Goal: Task Accomplishment & Management: Manage account settings

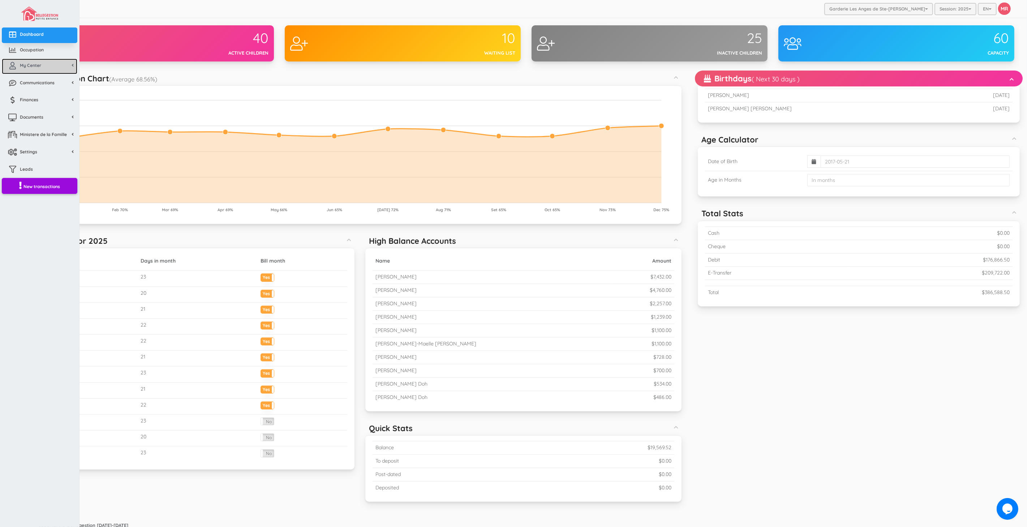
click at [42, 67] on link "My Center" at bounding box center [40, 67] width 76 height 16
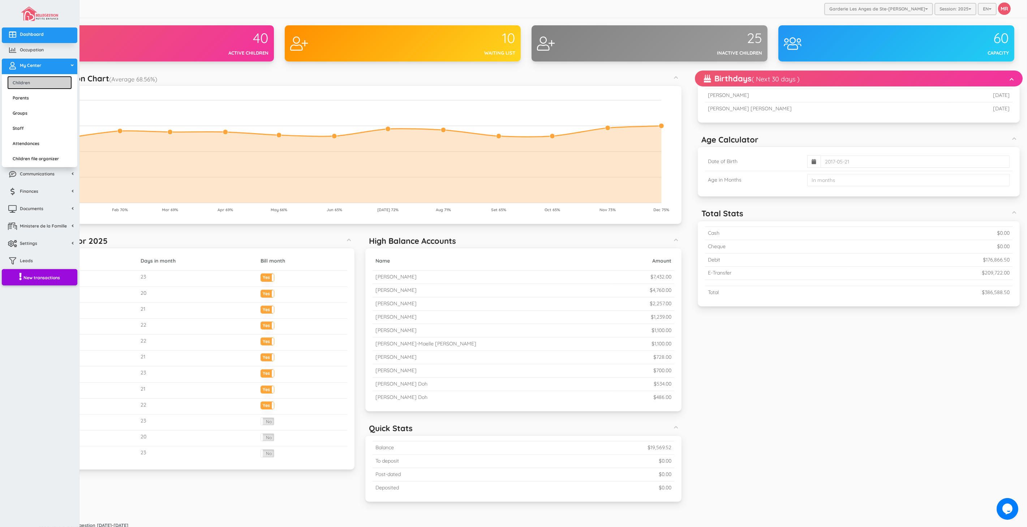
click at [50, 84] on link "Children" at bounding box center [39, 82] width 65 height 13
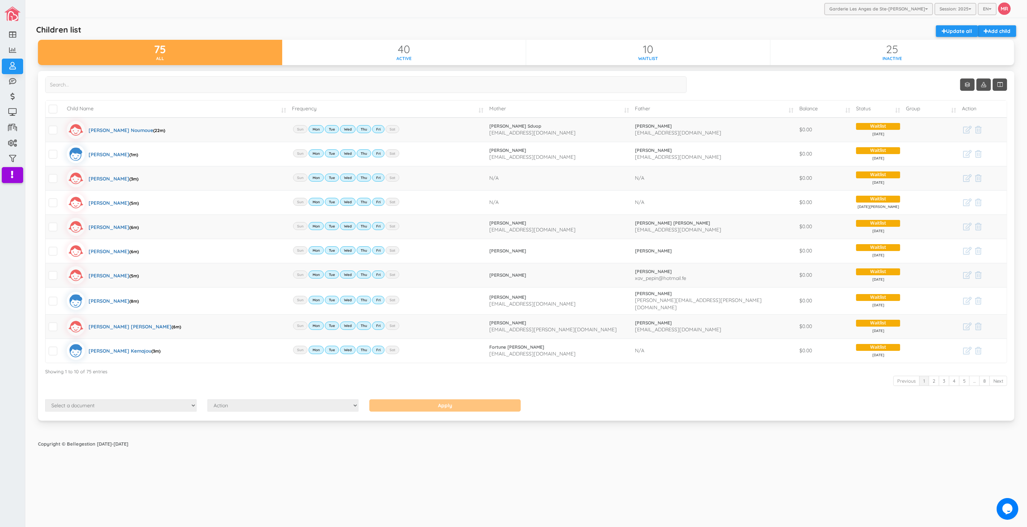
click at [635, 458] on div "Garderie Les Anges de Ste-Therese Garderie Les Anges de Ste-Therese Garderie Le…" at bounding box center [526, 263] width 1002 height 527
click at [359, 497] on div "Garderie Les Anges de Ste-Therese Garderie Les Anges de Ste-Therese Garderie Le…" at bounding box center [526, 263] width 1002 height 527
click at [959, 43] on link "2024" at bounding box center [955, 48] width 39 height 11
click at [395, 478] on div "Garderie Les Anges de Ste-Therese Garderie Les Anges de Ste-Therese Garderie Le…" at bounding box center [526, 263] width 1002 height 527
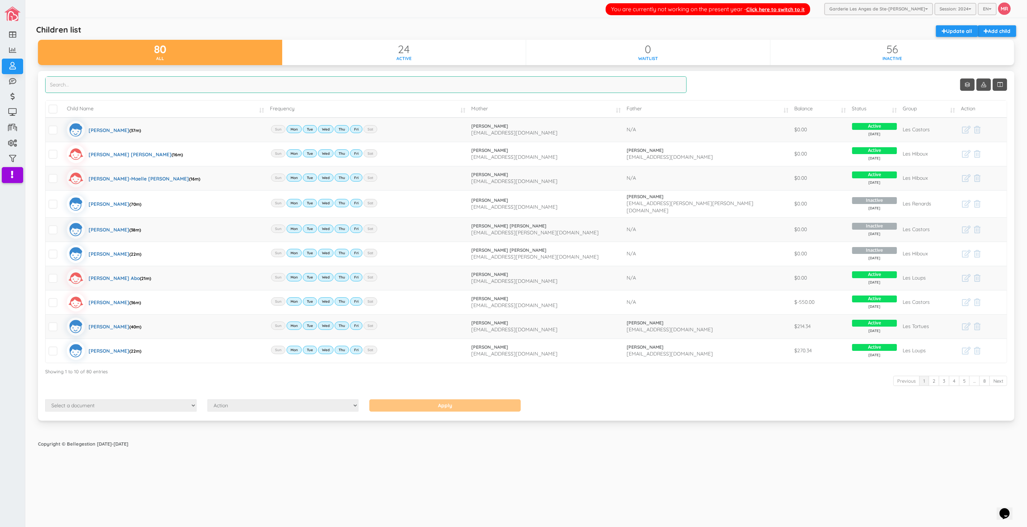
click at [152, 80] on input "search" at bounding box center [366, 84] width 642 height 17
click at [154, 84] on input "search" at bounding box center [366, 84] width 642 height 17
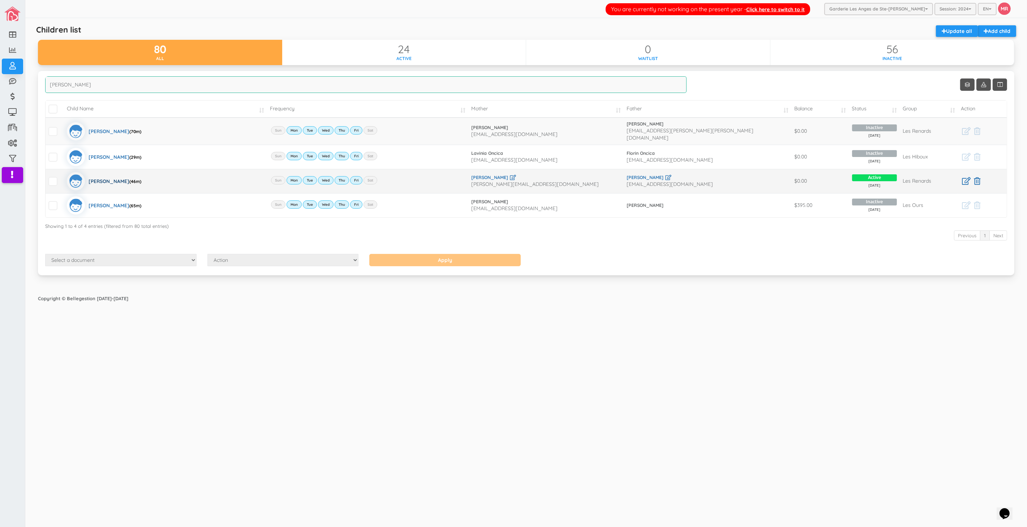
type input "alex"
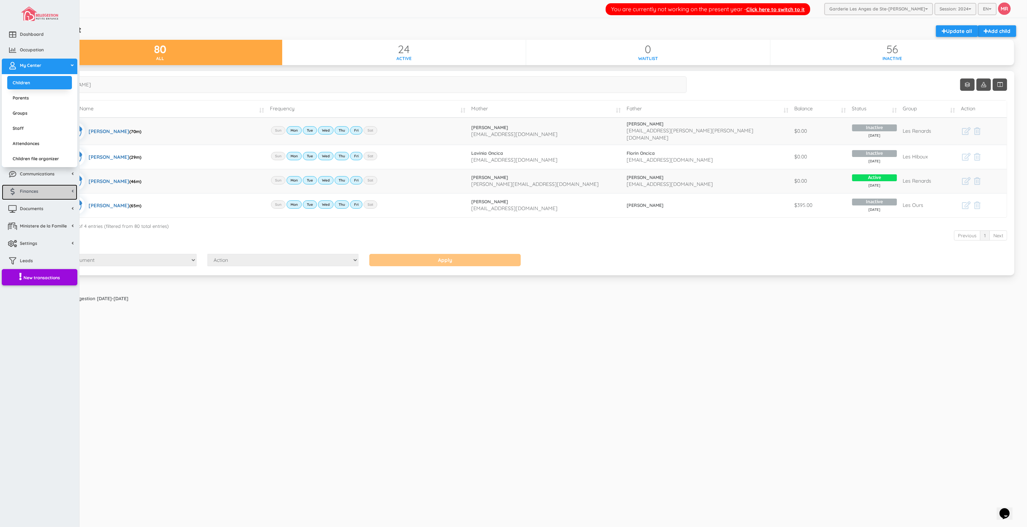
click at [50, 193] on link "Finances" at bounding box center [40, 192] width 76 height 16
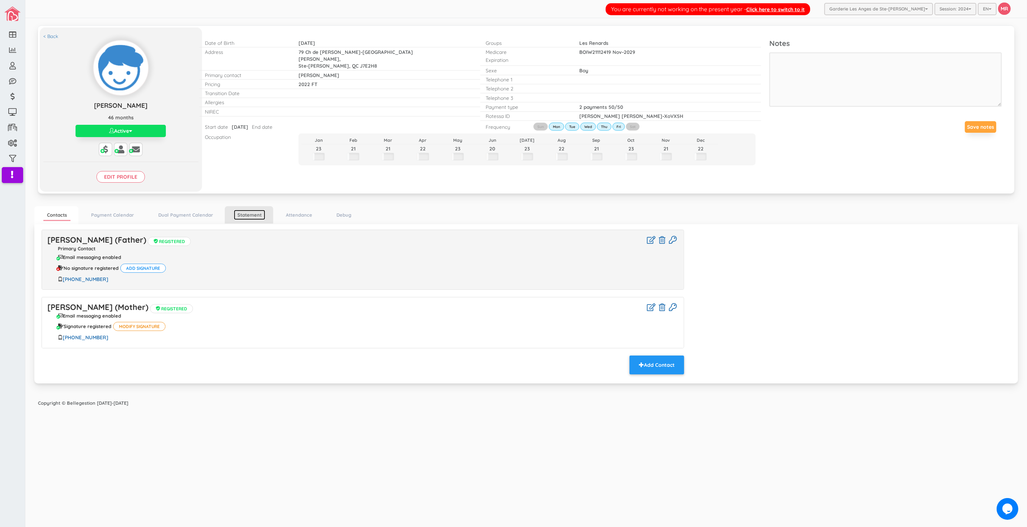
click at [244, 218] on link "Statement" at bounding box center [249, 215] width 31 height 10
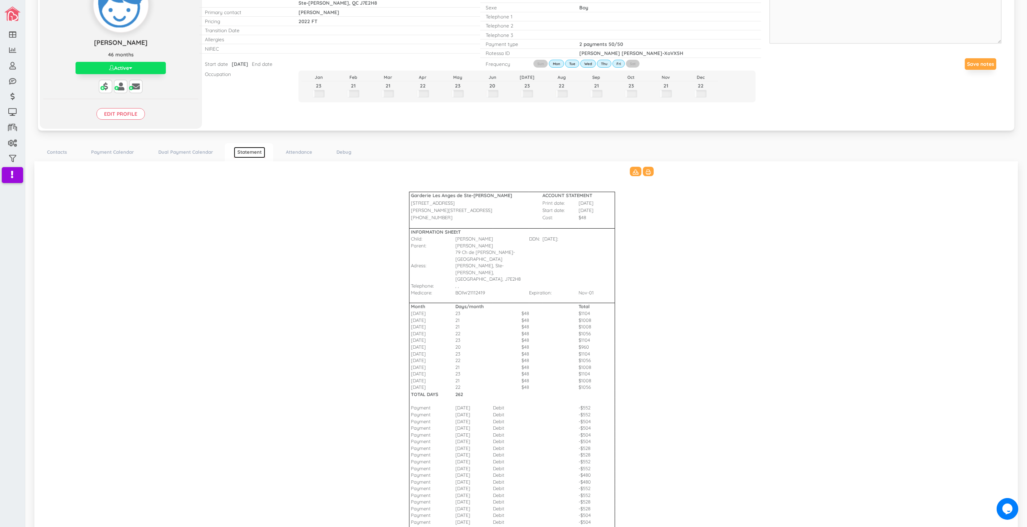
scroll to position [129, 0]
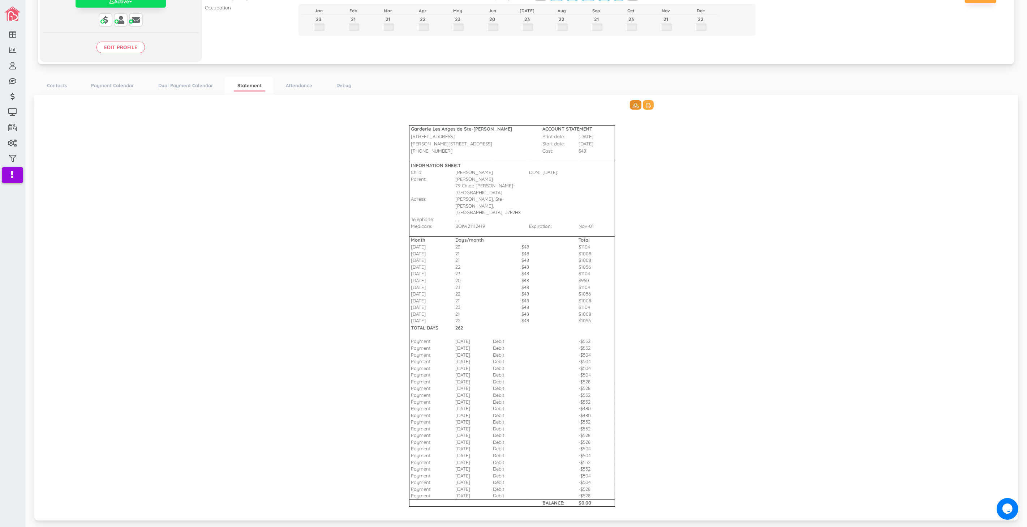
click at [633, 106] on icon at bounding box center [636, 105] width 6 height 5
click at [630, 104] on button at bounding box center [636, 104] width 12 height 9
click at [646, 106] on icon at bounding box center [648, 105] width 5 height 5
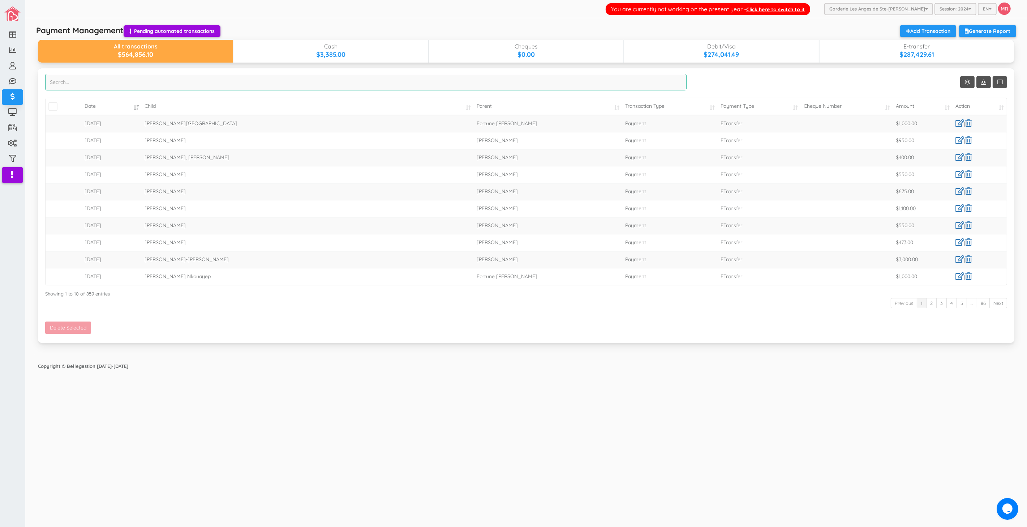
click at [189, 85] on input "search" at bounding box center [366, 82] width 642 height 17
type input "melo"
click at [971, 80] on link "Show 10 rows" at bounding box center [967, 82] width 14 height 12
click at [978, 124] on link "50" at bounding box center [978, 124] width 55 height 11
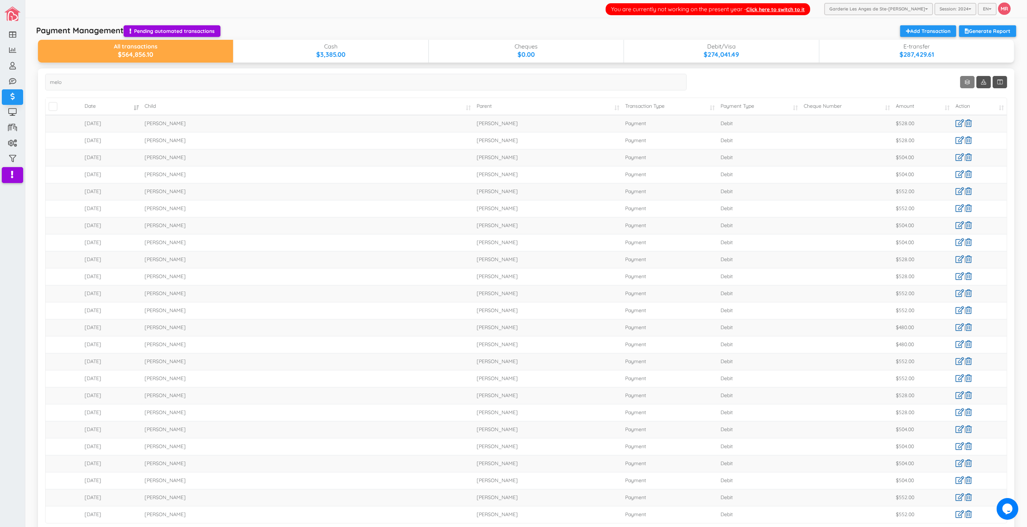
click at [961, 85] on link "Show 50 rows" at bounding box center [967, 82] width 14 height 12
click at [961, 137] on link "100" at bounding box center [972, 138] width 55 height 11
click at [981, 81] on span at bounding box center [983, 82] width 5 height 7
click at [967, 99] on link "Copy" at bounding box center [972, 96] width 55 height 11
click at [441, 301] on div at bounding box center [513, 263] width 1027 height 527
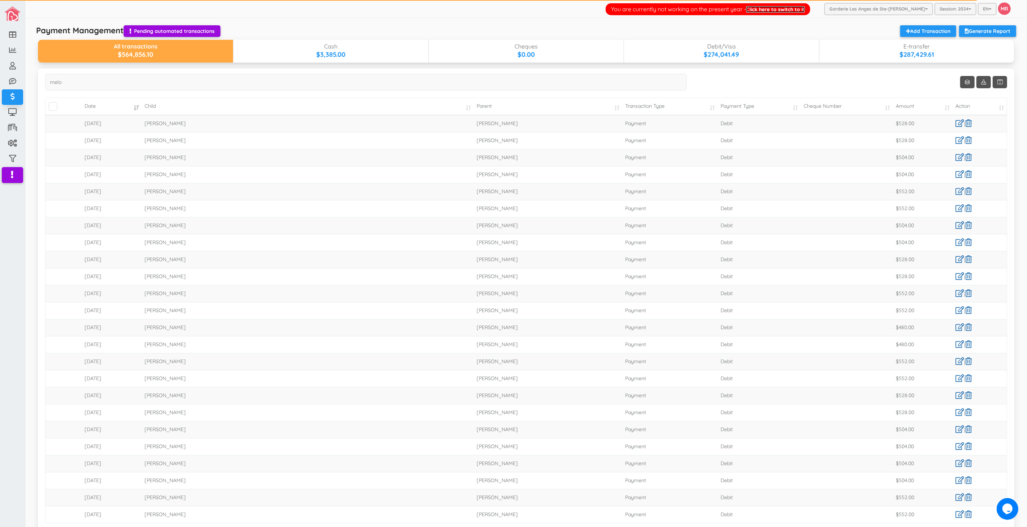
click at [788, 6] on link "Click here to switch to it" at bounding box center [775, 9] width 59 height 7
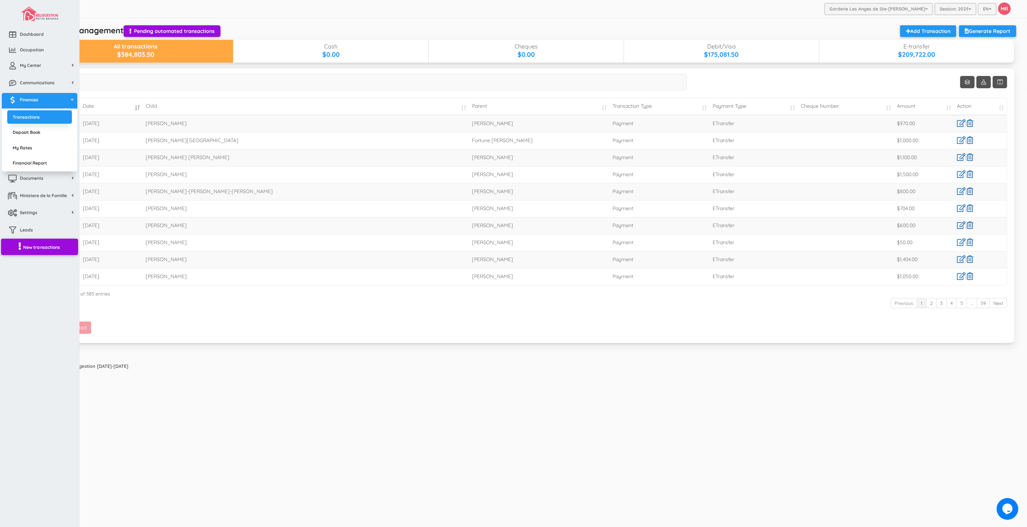
click at [42, 251] on link "New transactions" at bounding box center [39, 247] width 77 height 17
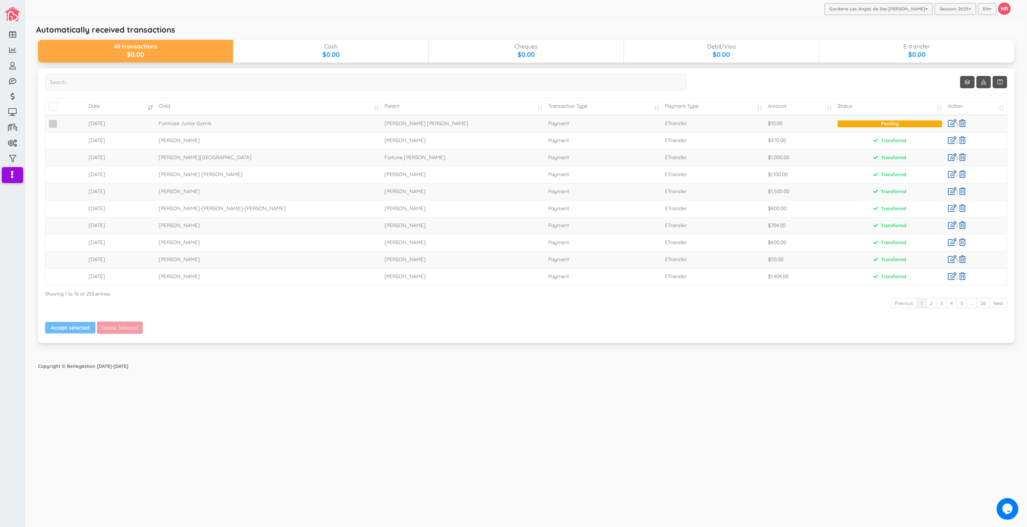
click at [50, 124] on span at bounding box center [52, 123] width 9 height 9
click at [61, 121] on input "checkbox" at bounding box center [61, 121] width 0 height 0
click at [50, 124] on span at bounding box center [52, 123] width 9 height 9
click at [61, 121] on input "checkbox" at bounding box center [61, 121] width 0 height 0
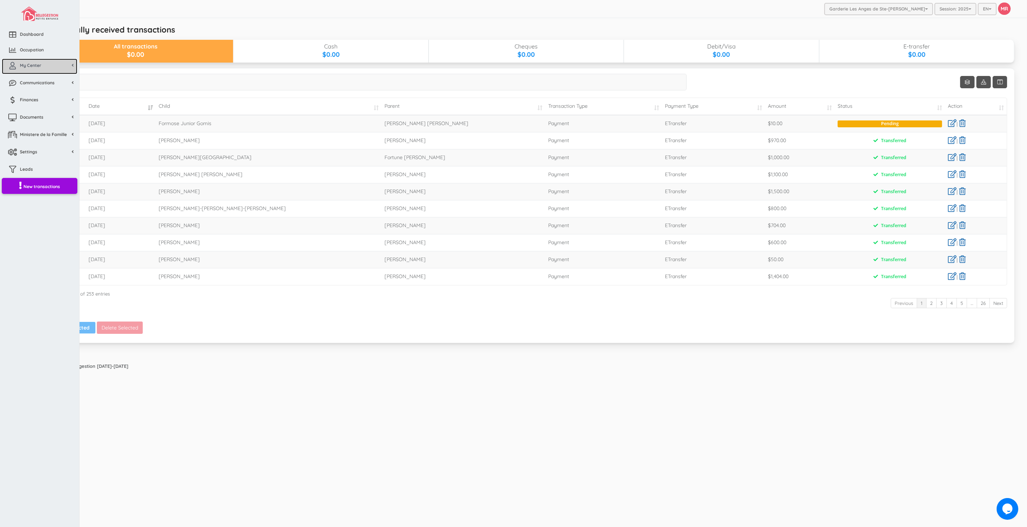
click at [21, 68] on link "My Center" at bounding box center [40, 67] width 76 height 16
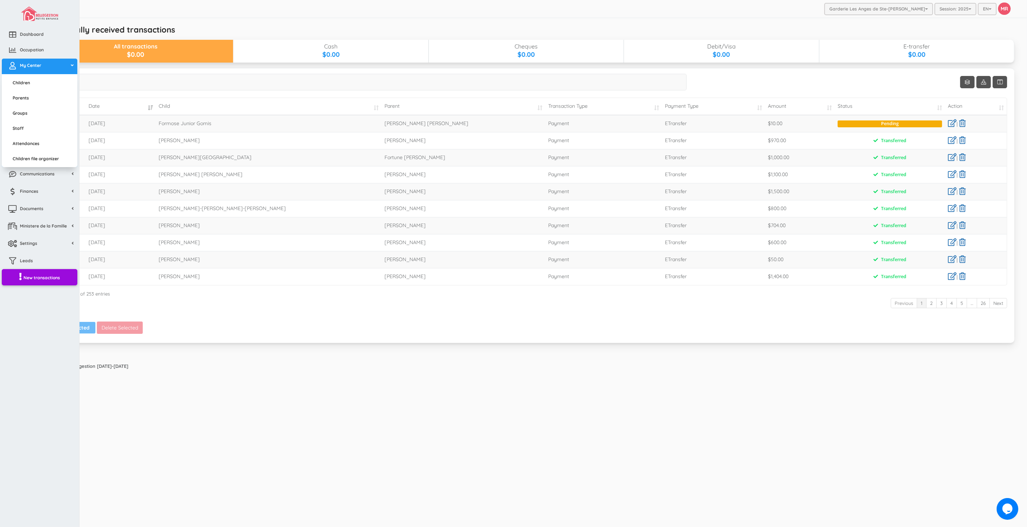
click at [51, 200] on ul "Transactions Deposit Book My Rates Financial Report" at bounding box center [40, 201] width 76 height 2
click at [53, 212] on link "Documents" at bounding box center [40, 210] width 76 height 16
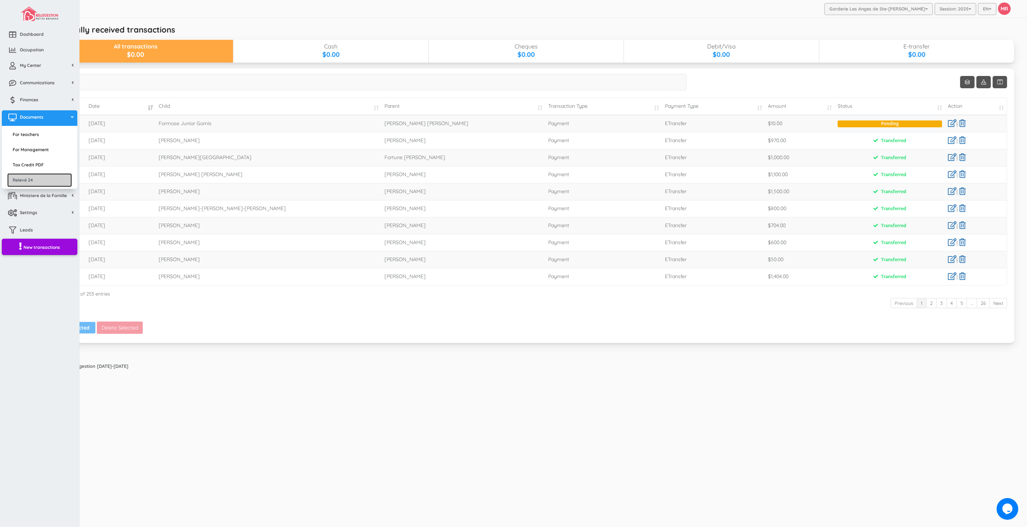
click at [44, 177] on link "Relevé 24" at bounding box center [39, 179] width 65 height 13
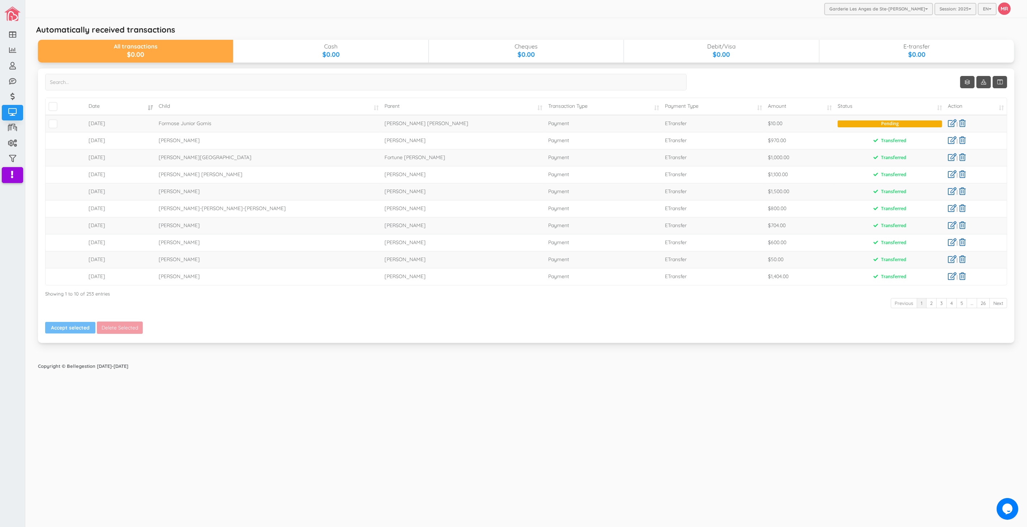
click at [386, 435] on div "Garderie Les Anges de Ste-Therese Garderie Les Anges de Ste-Therese Garderie Le…" at bounding box center [526, 263] width 1002 height 527
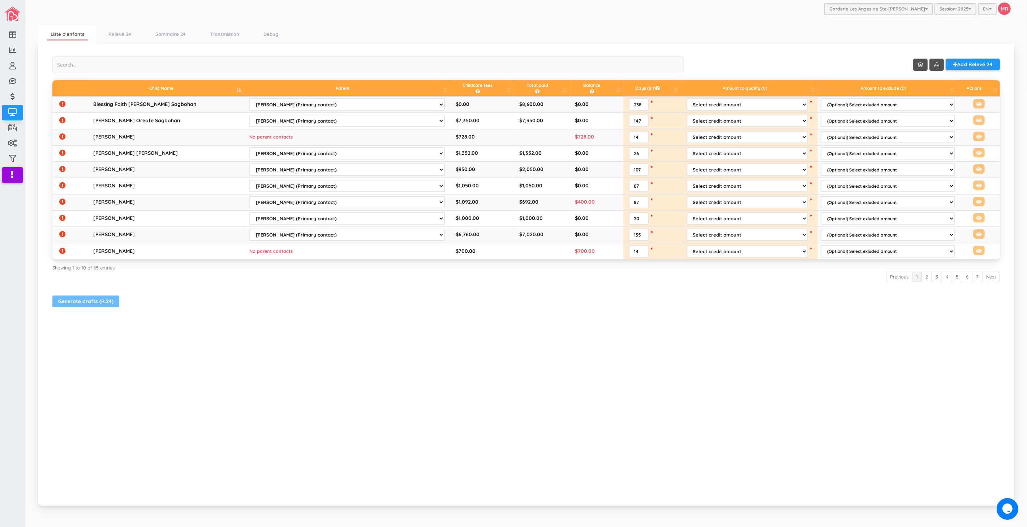
drag, startPoint x: 493, startPoint y: 376, endPoint x: 438, endPoint y: 327, distance: 73.8
click at [493, 376] on div "Show 10 rows Add Relevé 24 Child Name Parent Childcare fees Exclude balance, la…" at bounding box center [526, 275] width 977 height 462
click at [119, 29] on link "Relevé 24" at bounding box center [120, 34] width 30 height 10
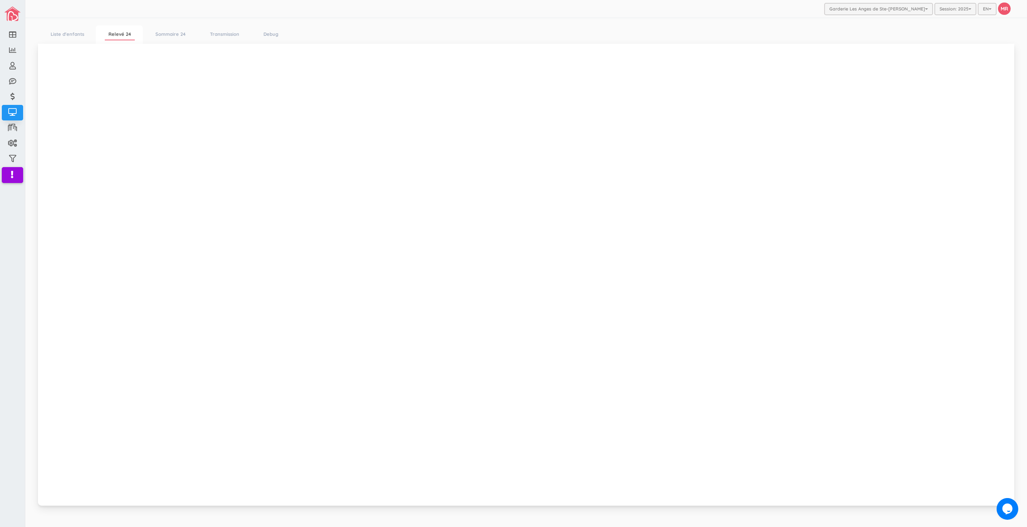
scroll to position [8, 0]
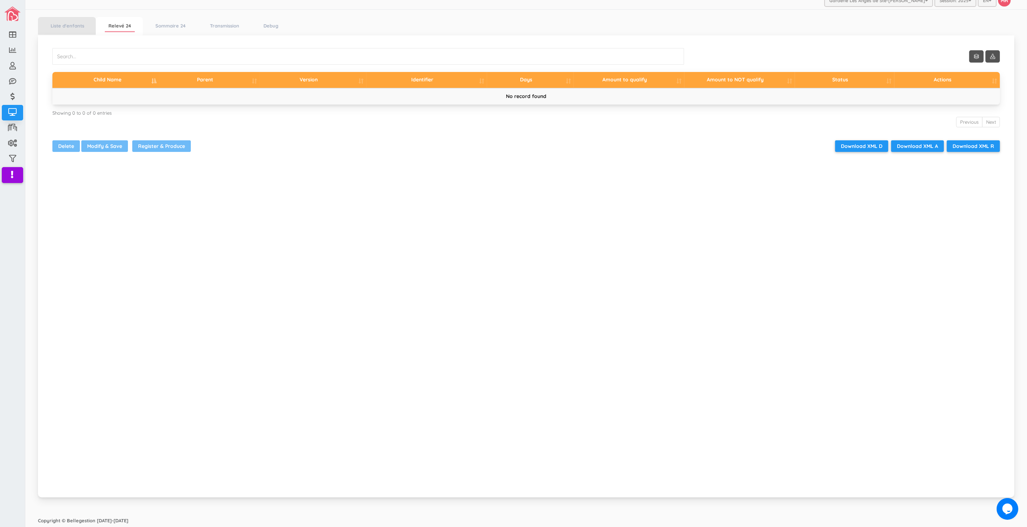
click at [70, 31] on li "Liste d'enfants" at bounding box center [67, 26] width 58 height 18
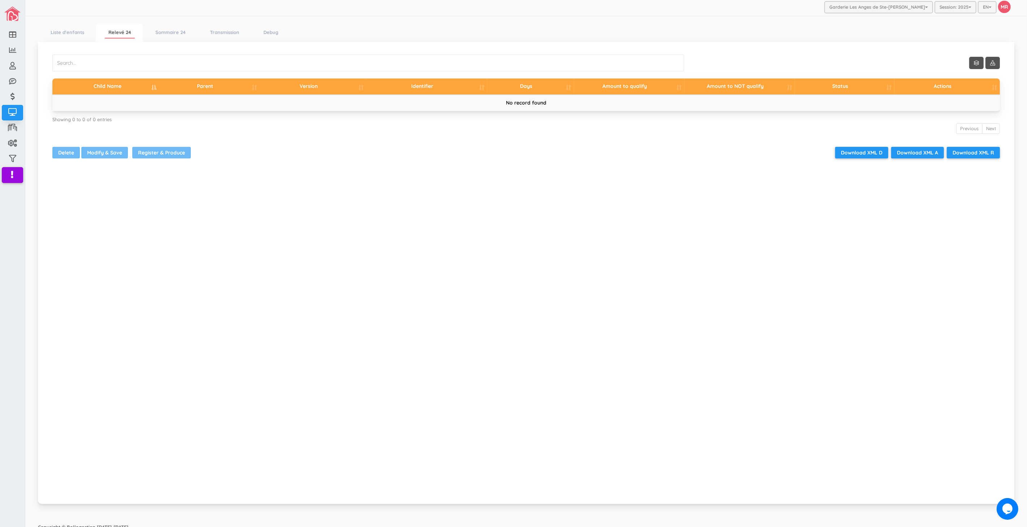
scroll to position [0, 0]
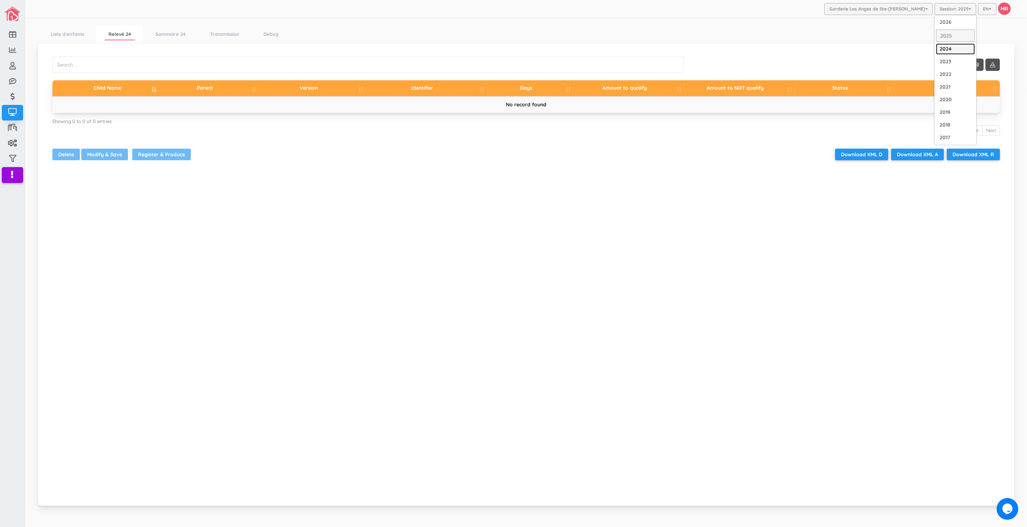
click at [949, 46] on link "2024" at bounding box center [955, 48] width 39 height 11
click at [340, 214] on div "Show 10 rows Add Relevé 24 Child Name Parent Childcare fees Exclude balance, la…" at bounding box center [526, 275] width 977 height 462
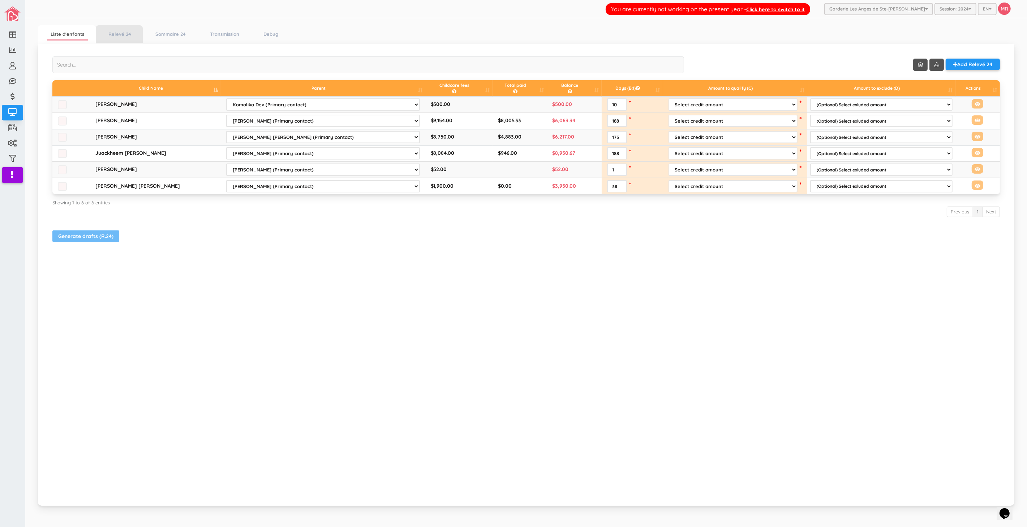
click at [111, 27] on li "Relevé 24" at bounding box center [119, 34] width 47 height 18
click at [116, 35] on link "Relevé 24" at bounding box center [120, 34] width 30 height 10
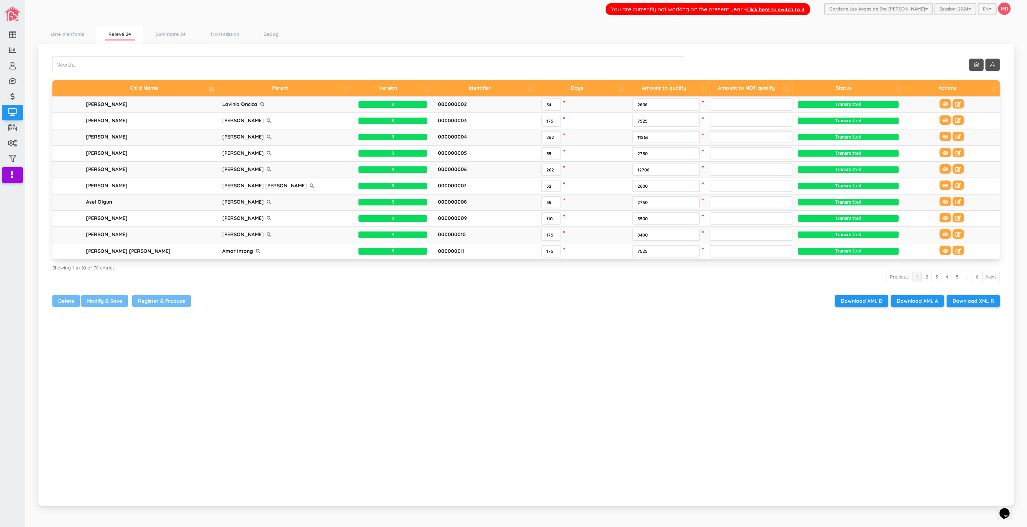
scroll to position [8, 0]
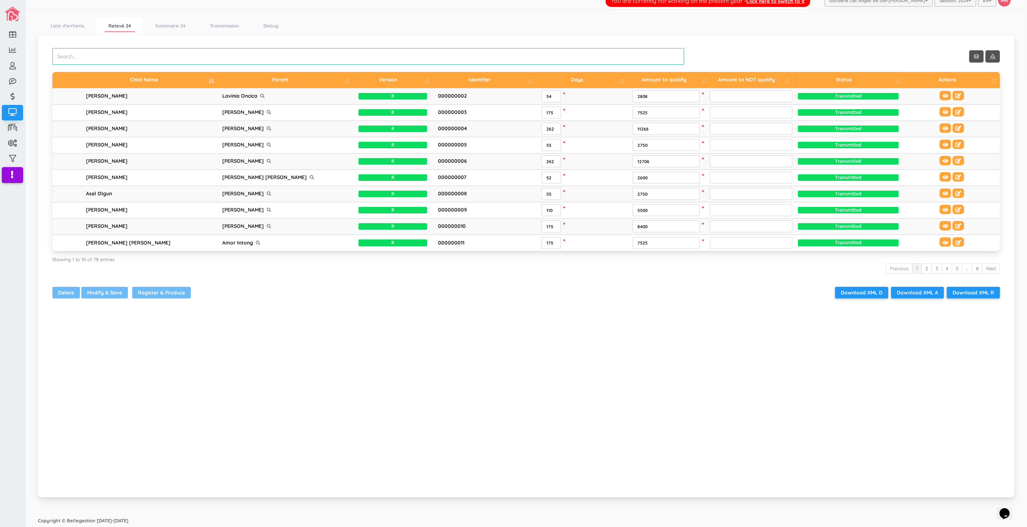
click at [113, 57] on input "search" at bounding box center [368, 56] width 632 height 17
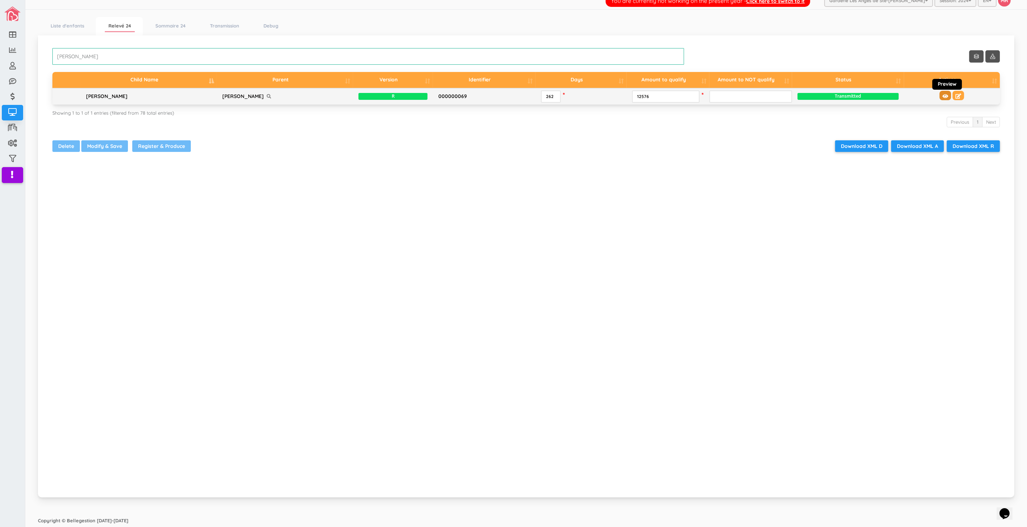
type input "[PERSON_NAME]"
click at [940, 93] on button at bounding box center [946, 95] width 12 height 9
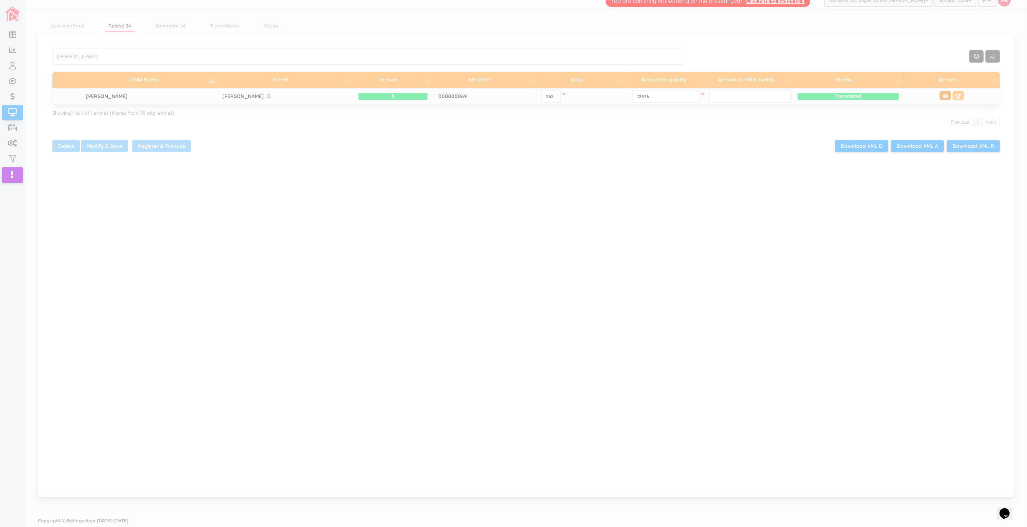
scroll to position [0, 0]
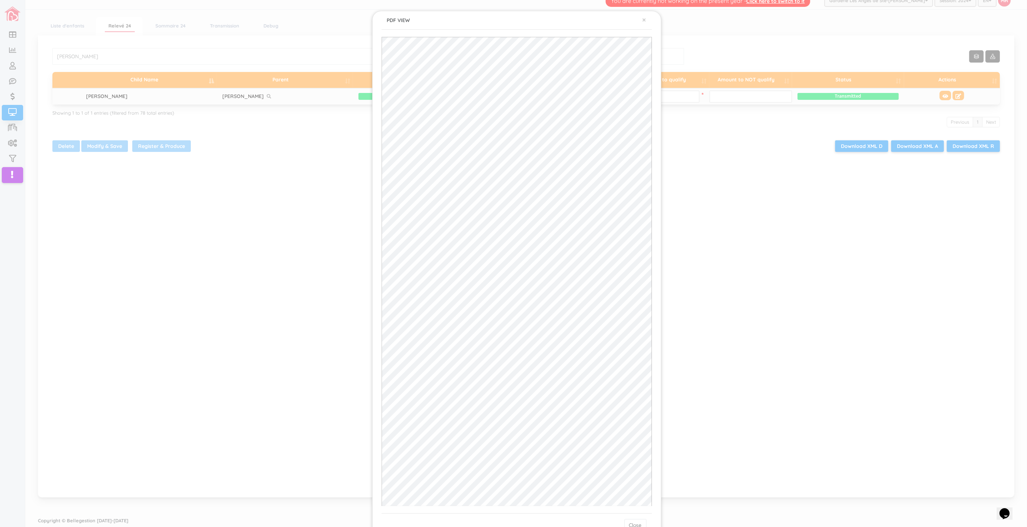
click at [746, 348] on div "× PDF VIEW Close" at bounding box center [513, 263] width 1027 height 527
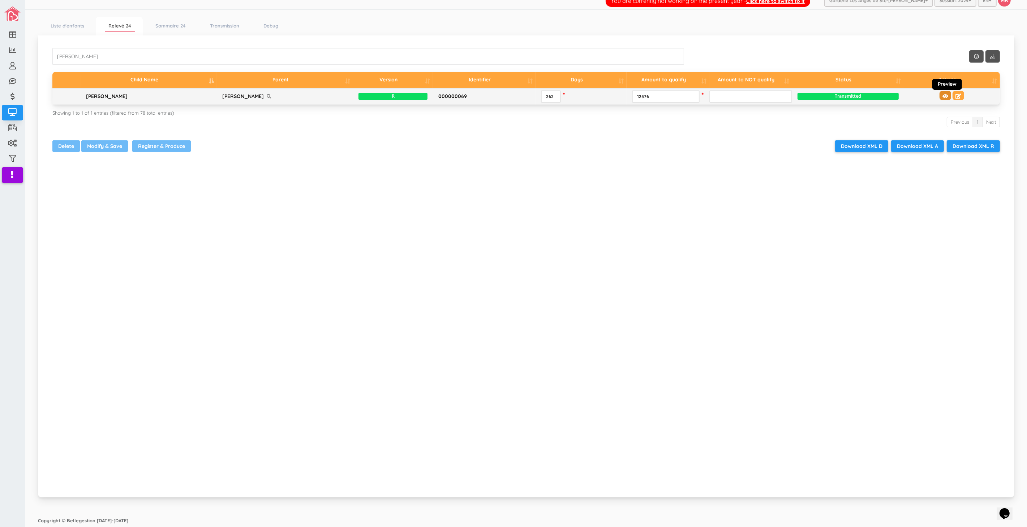
click at [940, 93] on button at bounding box center [946, 95] width 12 height 9
